Goal: Task Accomplishment & Management: Manage account settings

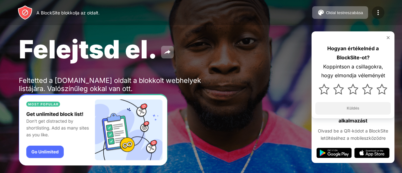
click at [381, 12] on img at bounding box center [378, 13] width 8 height 8
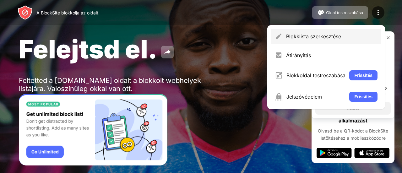
click at [287, 32] on div "Blokklista szerkesztése" at bounding box center [326, 36] width 110 height 15
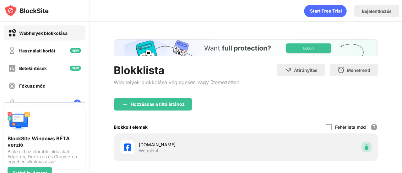
click at [363, 145] on img at bounding box center [366, 147] width 6 height 6
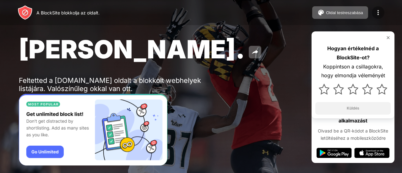
click at [375, 10] on img at bounding box center [378, 13] width 8 height 8
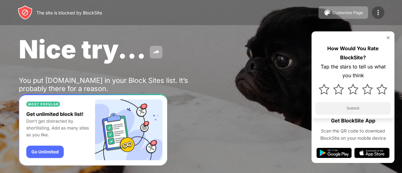
click at [378, 10] on img at bounding box center [378, 13] width 8 height 8
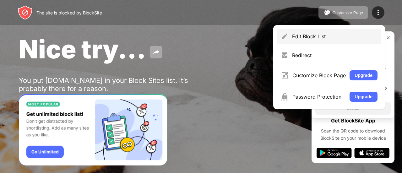
click at [294, 40] on div "Edit Block List" at bounding box center [329, 36] width 104 height 15
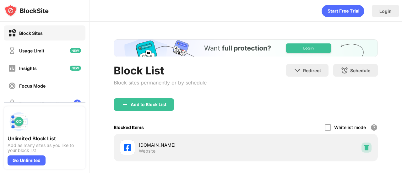
click at [361, 149] on div at bounding box center [366, 148] width 10 height 10
